Goal: Navigation & Orientation: Find specific page/section

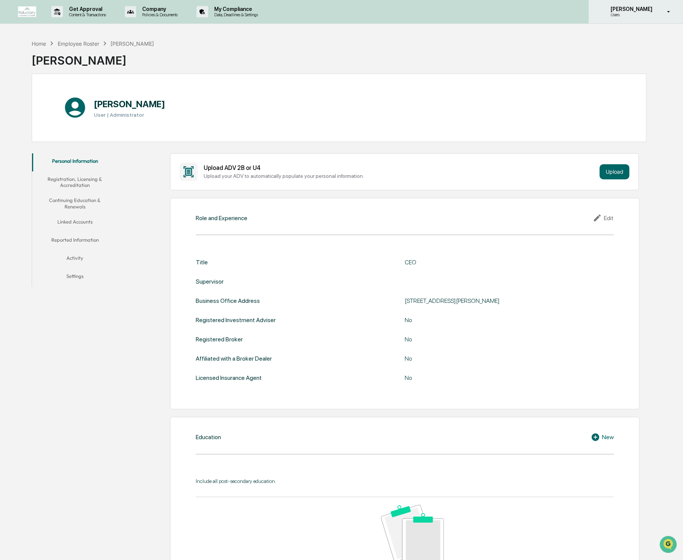
click at [657, 9] on div "[PERSON_NAME] Users" at bounding box center [636, 11] width 94 height 23
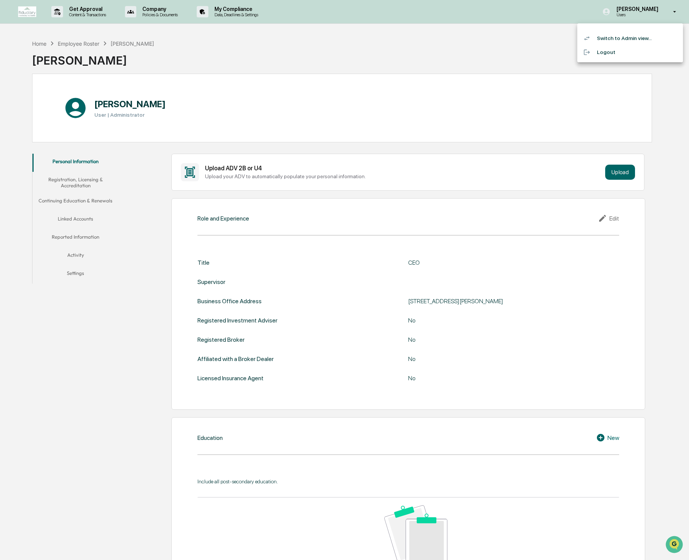
click at [607, 43] on li "Switch to Admin view..." at bounding box center [630, 38] width 106 height 14
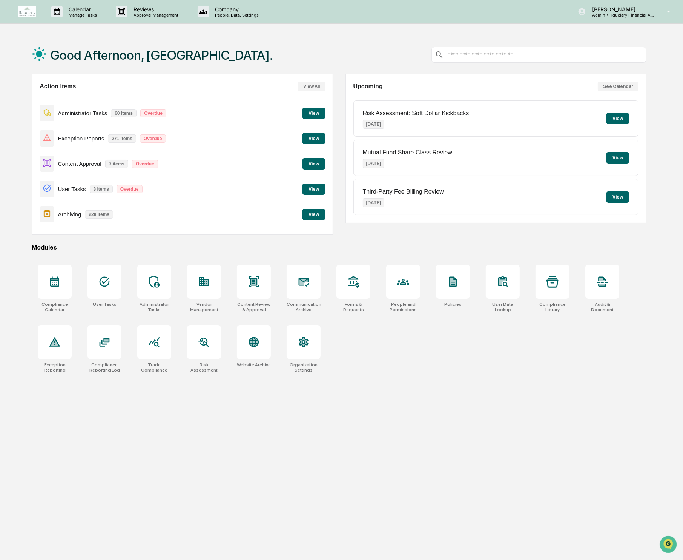
click at [452, 354] on div "Compliance Calendar User Tasks Administrator Tasks Vendor Management Content Re…" at bounding box center [339, 318] width 615 height 117
